Goal: Task Accomplishment & Management: Manage account settings

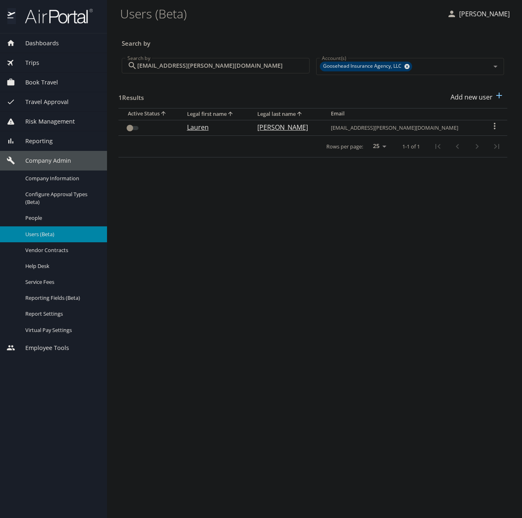
click at [240, 69] on input "[EMAIL_ADDRESS][PERSON_NAME][DOMAIN_NAME]" at bounding box center [223, 66] width 172 height 16
paste input "amari.bel"
type input "[EMAIL_ADDRESS][DOMAIN_NAME]"
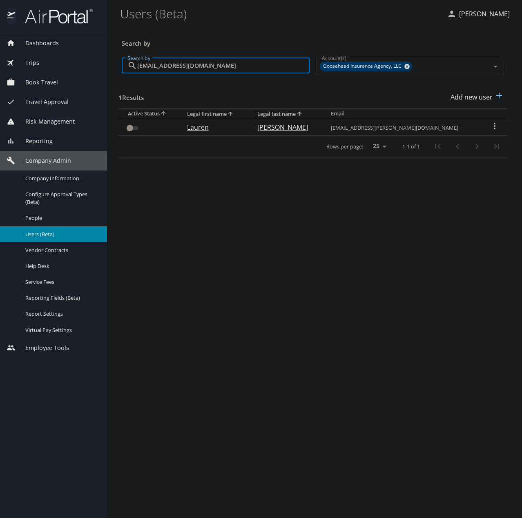
checkbox input "true"
type input "[EMAIL_ADDRESS][DOMAIN_NAME]"
click at [131, 125] on input "User Search Table" at bounding box center [136, 128] width 29 height 10
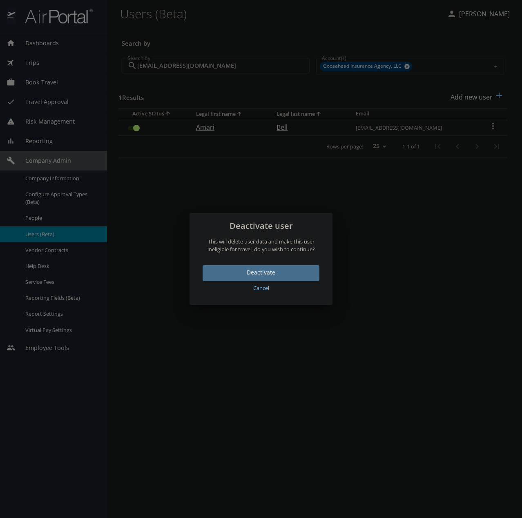
click at [270, 275] on span "Deactivate" at bounding box center [261, 273] width 104 height 10
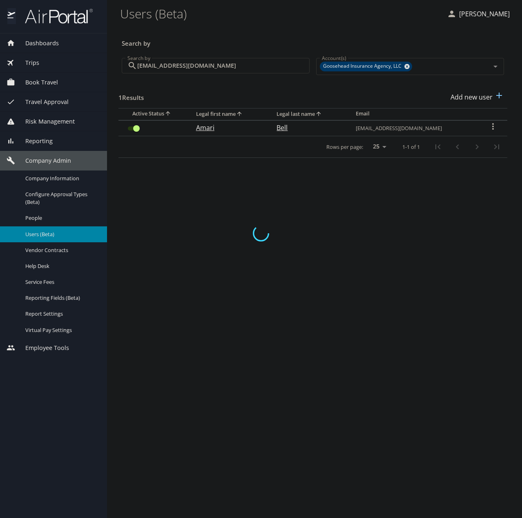
checkbox input "false"
